Goal: Check status: Check status

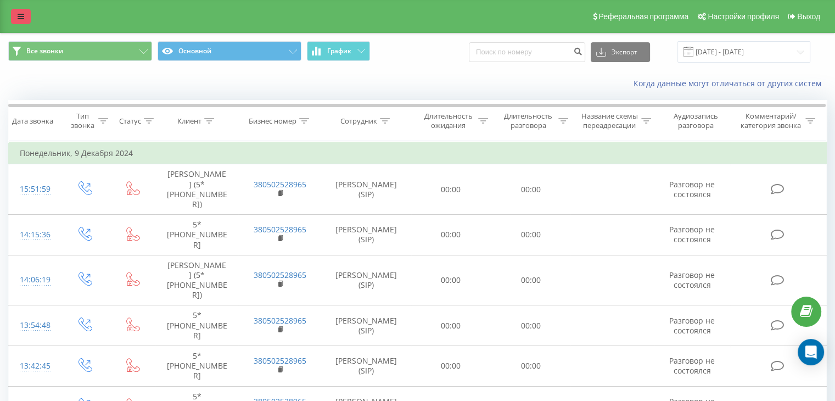
click at [23, 18] on icon at bounding box center [21, 17] width 7 height 8
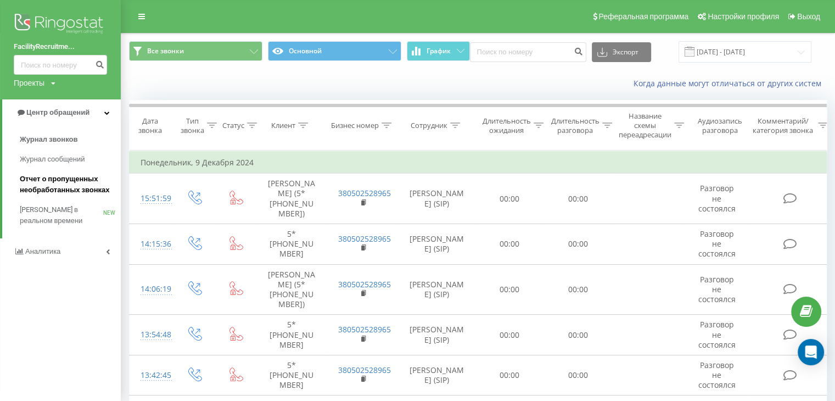
click at [30, 187] on span "Отчет о пропущенных необработанных звонках" at bounding box center [68, 185] width 96 height 22
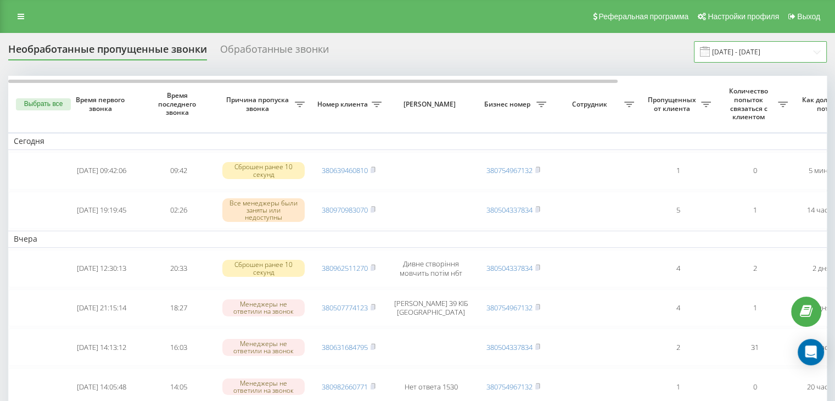
click at [771, 54] on input "[DATE] - [DATE]" at bounding box center [760, 51] width 133 height 21
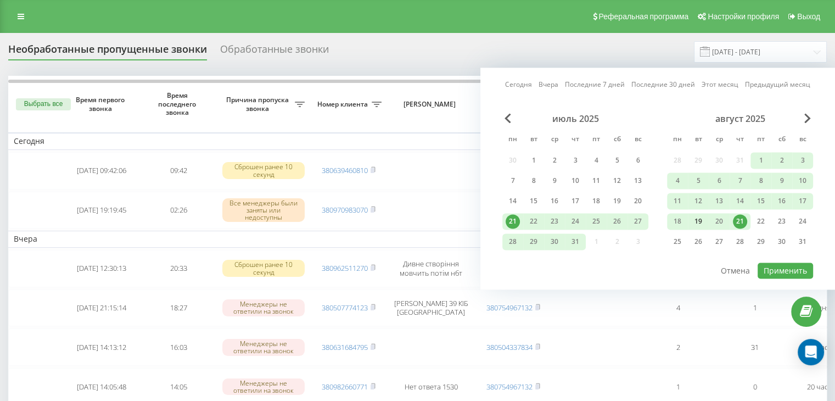
click at [701, 221] on div "19" at bounding box center [698, 221] width 14 height 14
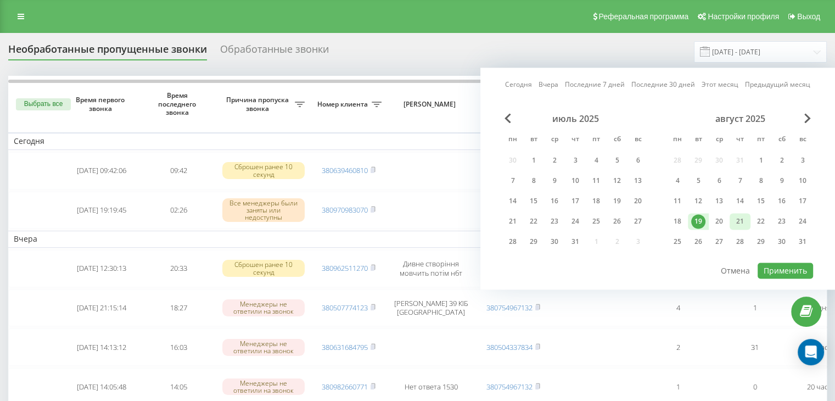
click at [739, 221] on div "21" at bounding box center [740, 221] width 14 height 14
click at [785, 266] on button "Применить" at bounding box center [785, 271] width 55 height 16
type input "[DATE] - [DATE]"
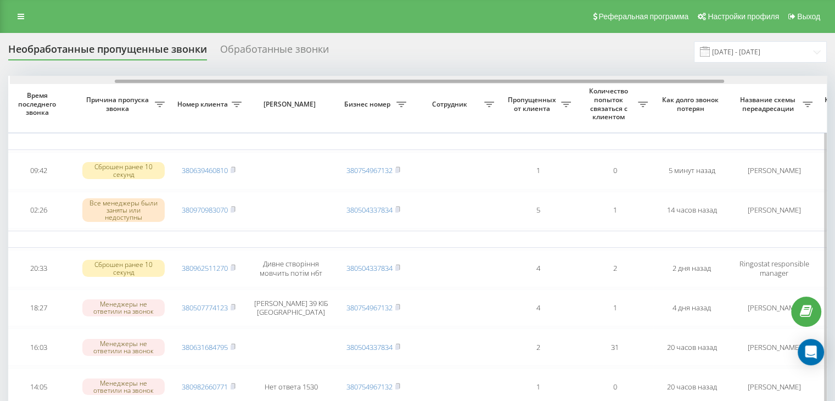
scroll to position [0, 143]
drag, startPoint x: 493, startPoint y: 82, endPoint x: 600, endPoint y: 82, distance: 106.6
click at [600, 82] on div at bounding box center [419, 81] width 610 height 3
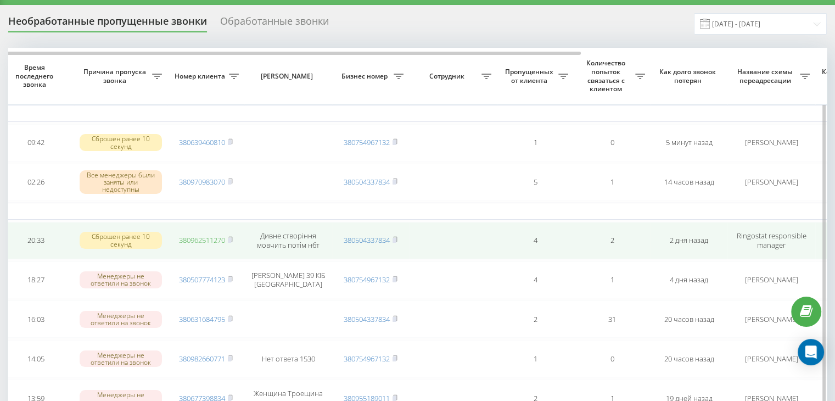
scroll to position [0, 0]
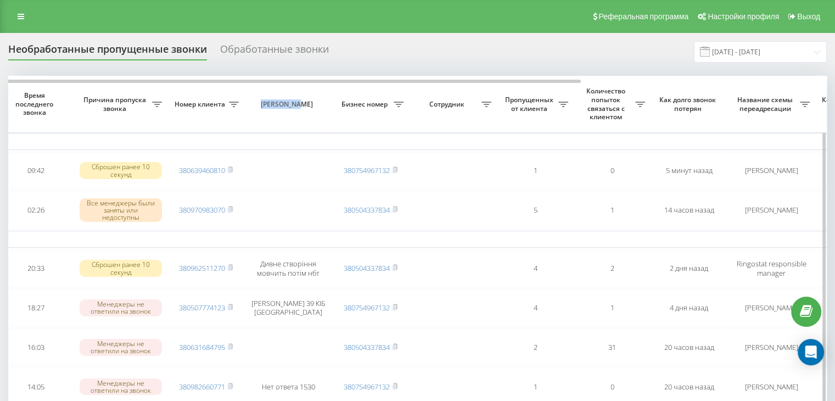
drag, startPoint x: 304, startPoint y: 77, endPoint x: 248, endPoint y: 77, distance: 56.6
click at [248, 77] on th "[PERSON_NAME]" at bounding box center [288, 104] width 88 height 57
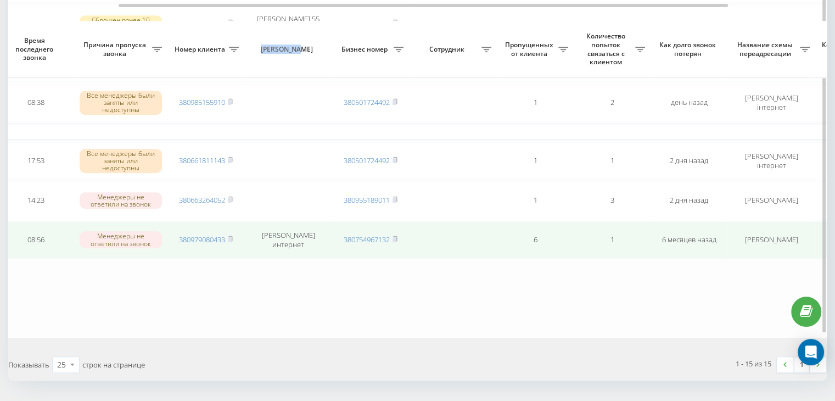
scroll to position [549, 0]
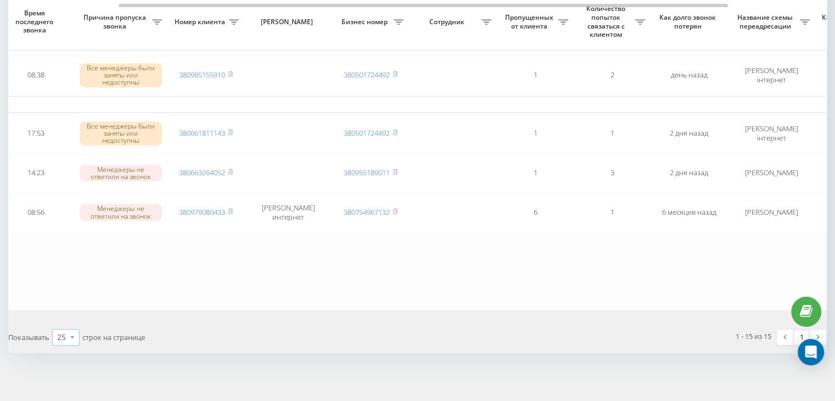
click at [74, 334] on icon at bounding box center [72, 336] width 16 height 21
click at [69, 302] on div "50" at bounding box center [66, 306] width 26 height 16
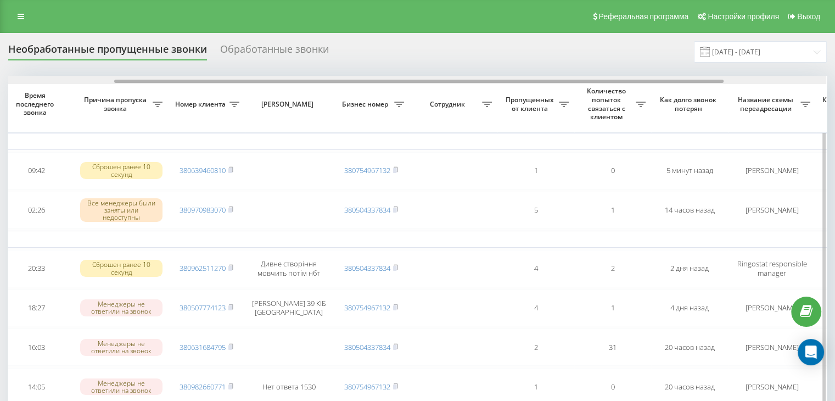
drag, startPoint x: 393, startPoint y: 81, endPoint x: 500, endPoint y: 87, distance: 106.7
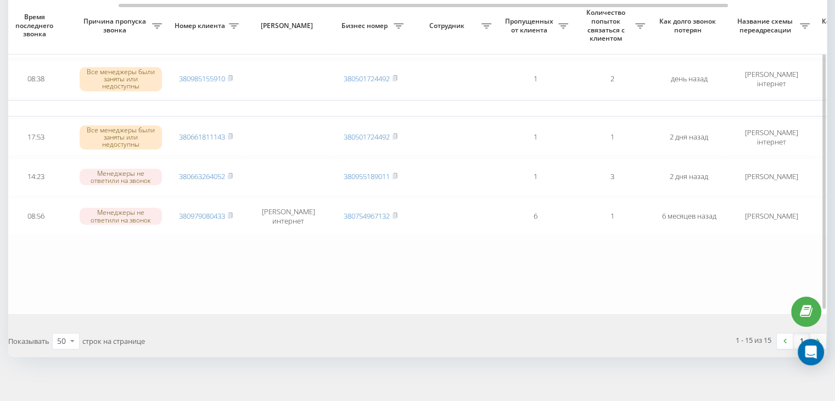
scroll to position [549, 0]
